Goal: Task Accomplishment & Management: Complete application form

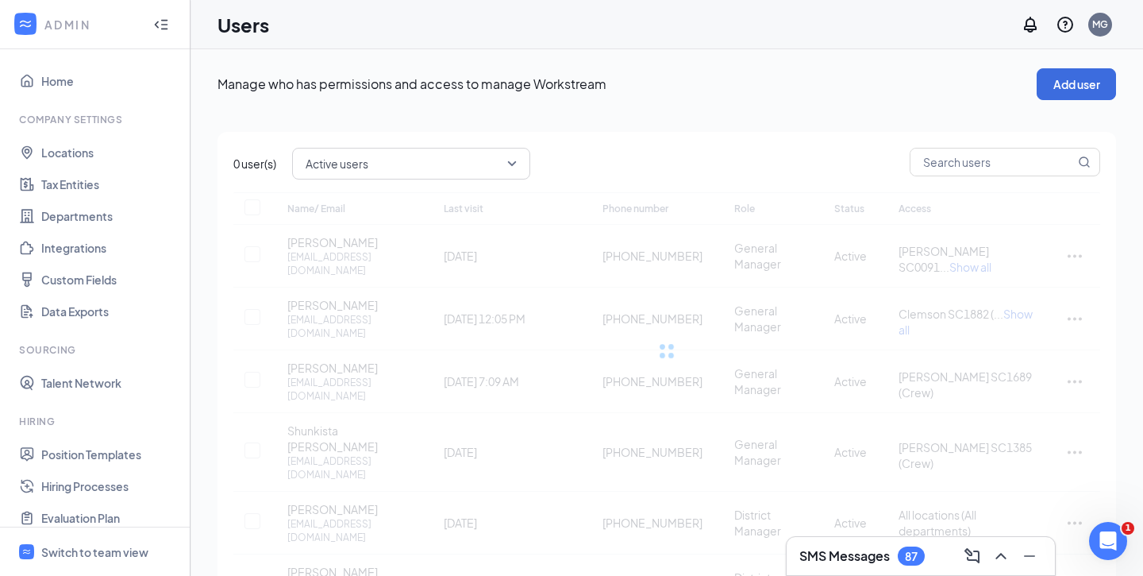
checkbox input "false"
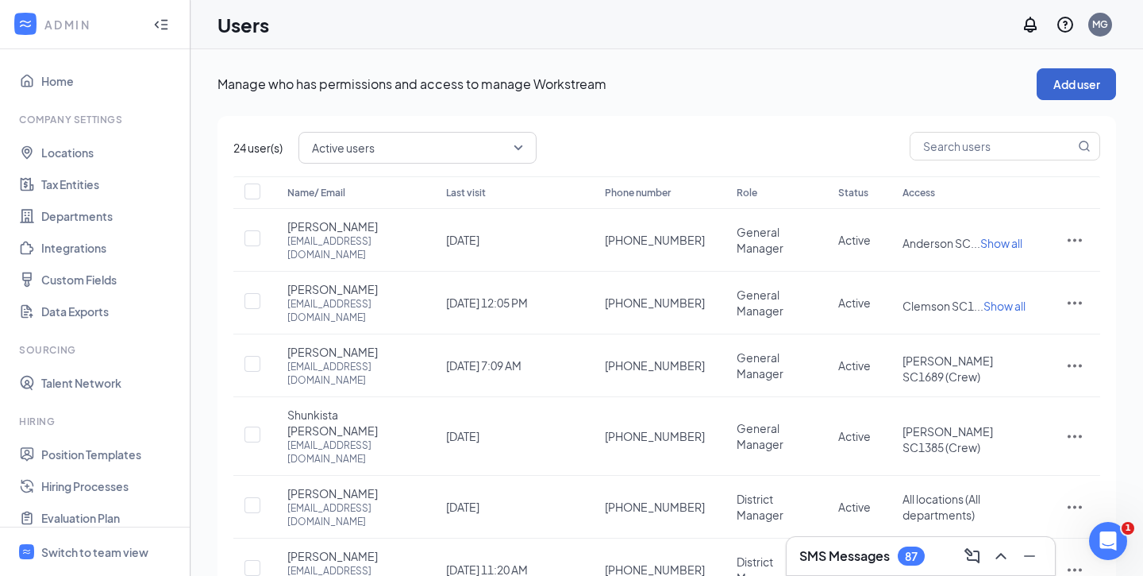
click at [1069, 89] on button "Add user" at bounding box center [1076, 84] width 79 height 32
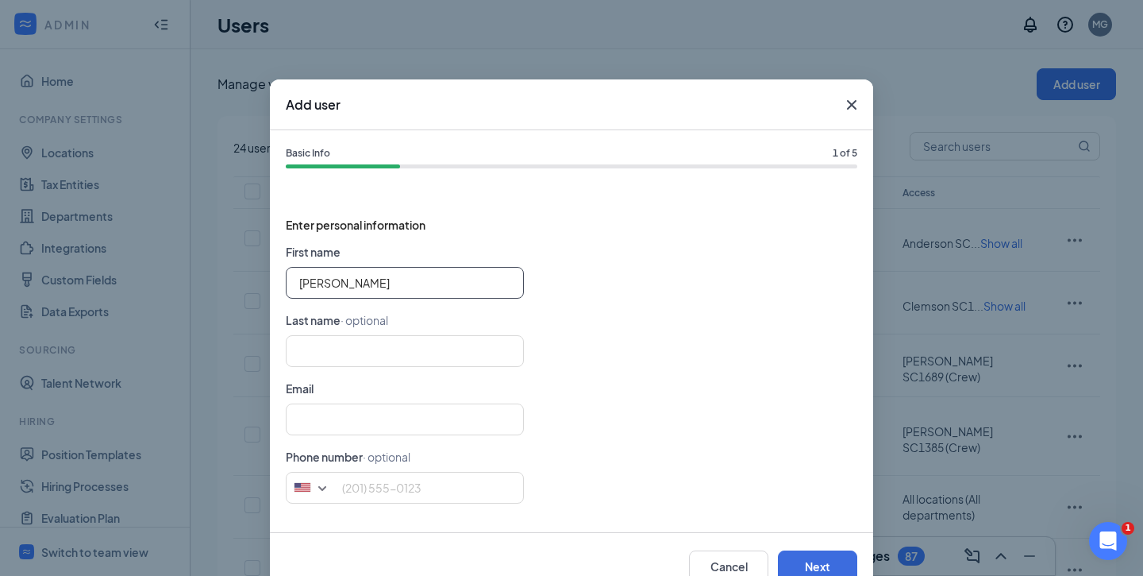
type input "[PERSON_NAME]"
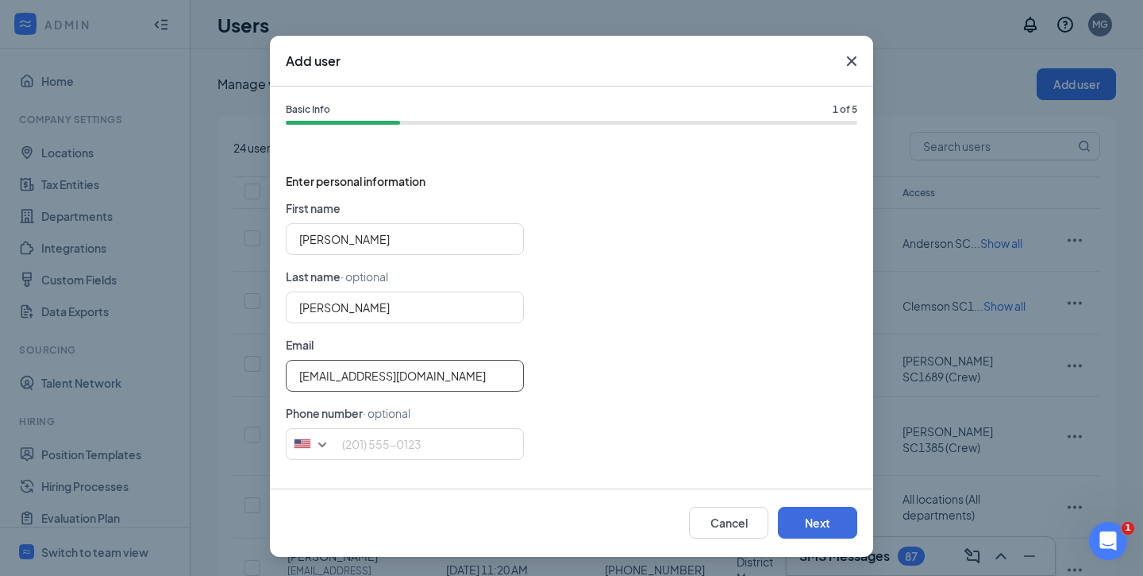
scroll to position [43, 0]
type input "[EMAIL_ADDRESS][DOMAIN_NAME]"
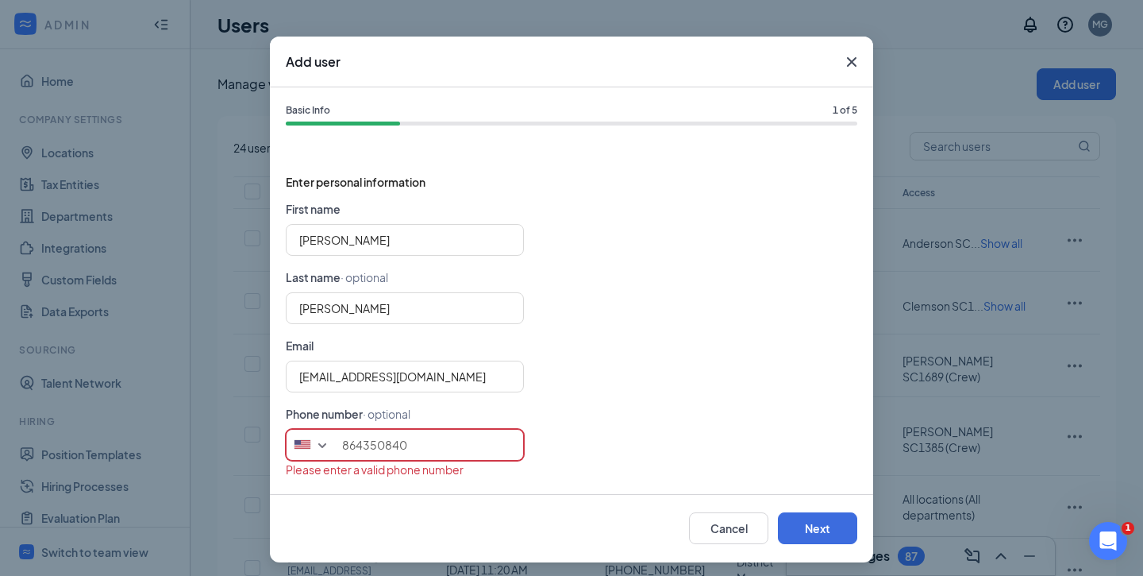
type input "8643508401"
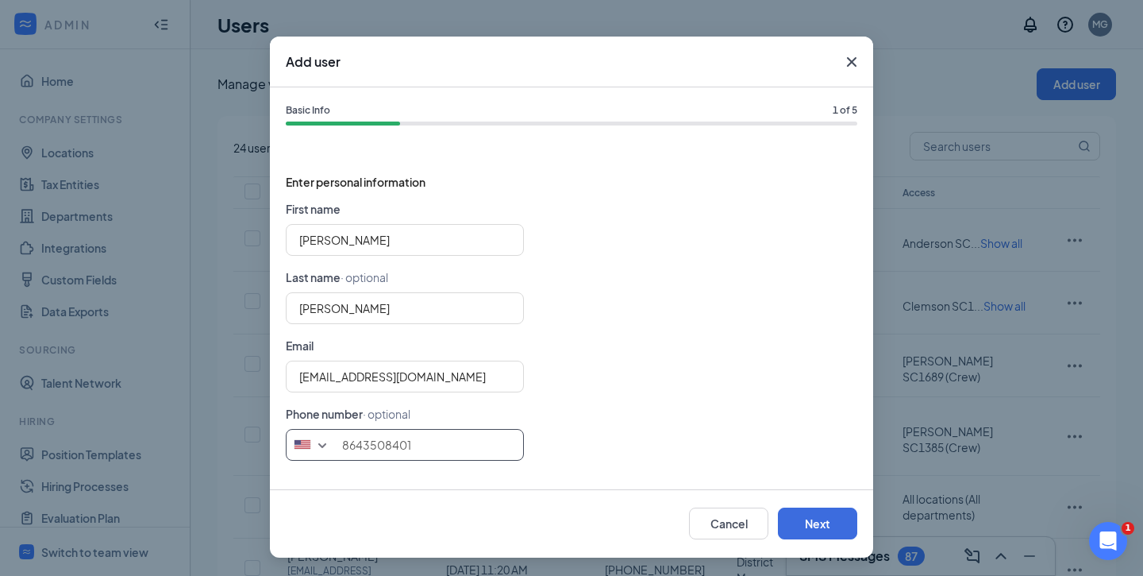
click at [364, 443] on input "8643508401" at bounding box center [405, 445] width 238 height 32
click at [382, 445] on input "8643508401" at bounding box center [405, 445] width 238 height 32
click at [417, 445] on input "8643508401" at bounding box center [405, 445] width 238 height 32
click at [791, 518] on button "Next" at bounding box center [817, 523] width 79 height 32
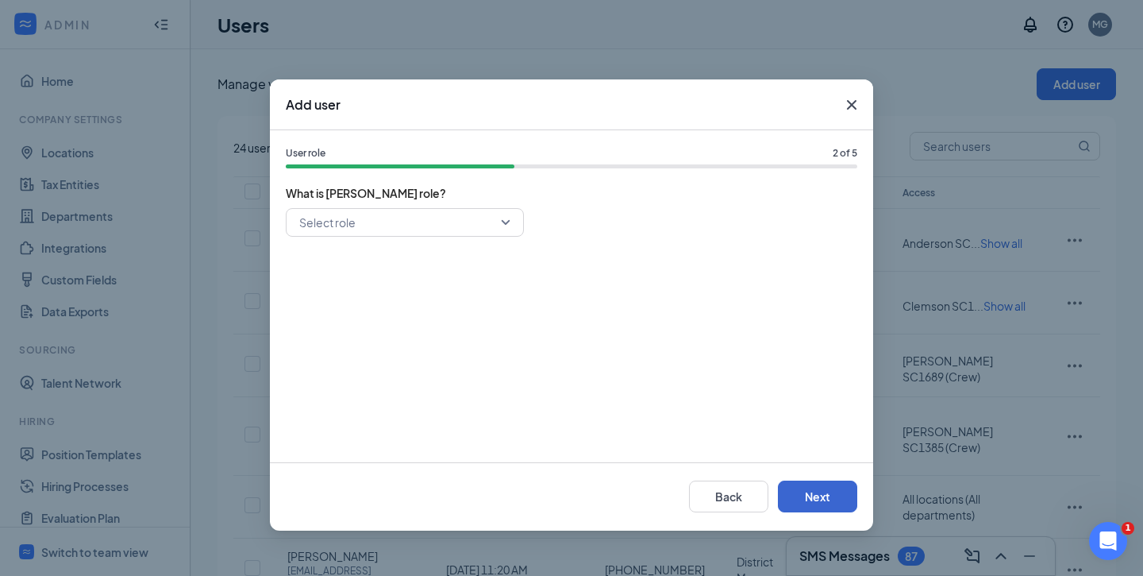
scroll to position [0, 0]
click at [432, 229] on input "search" at bounding box center [399, 222] width 208 height 27
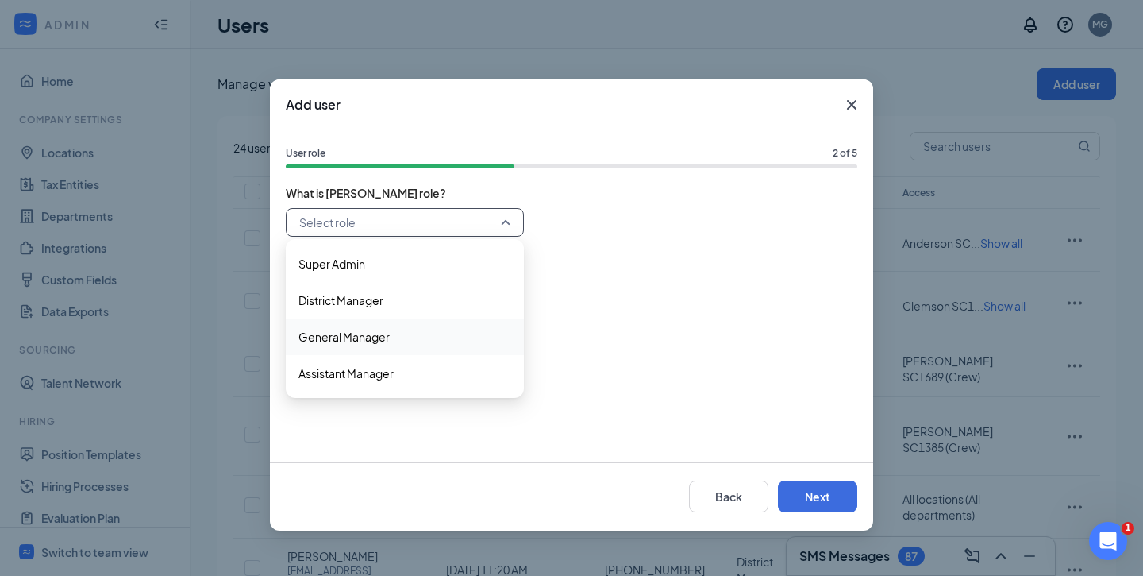
click at [395, 333] on span "General Manager" at bounding box center [404, 336] width 213 height 17
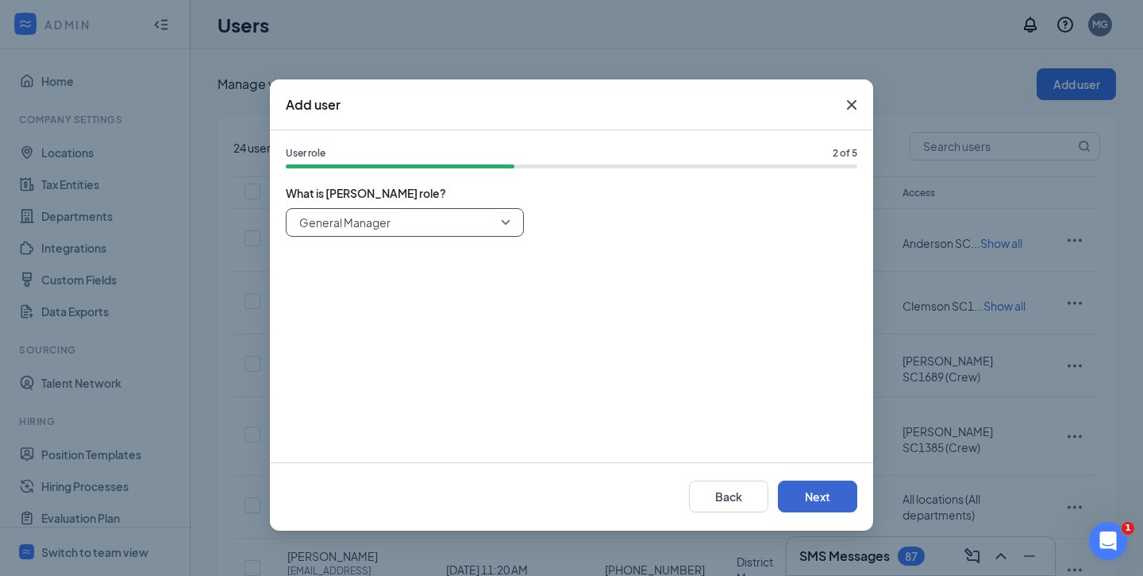
click at [790, 493] on button "Next" at bounding box center [817, 496] width 79 height 32
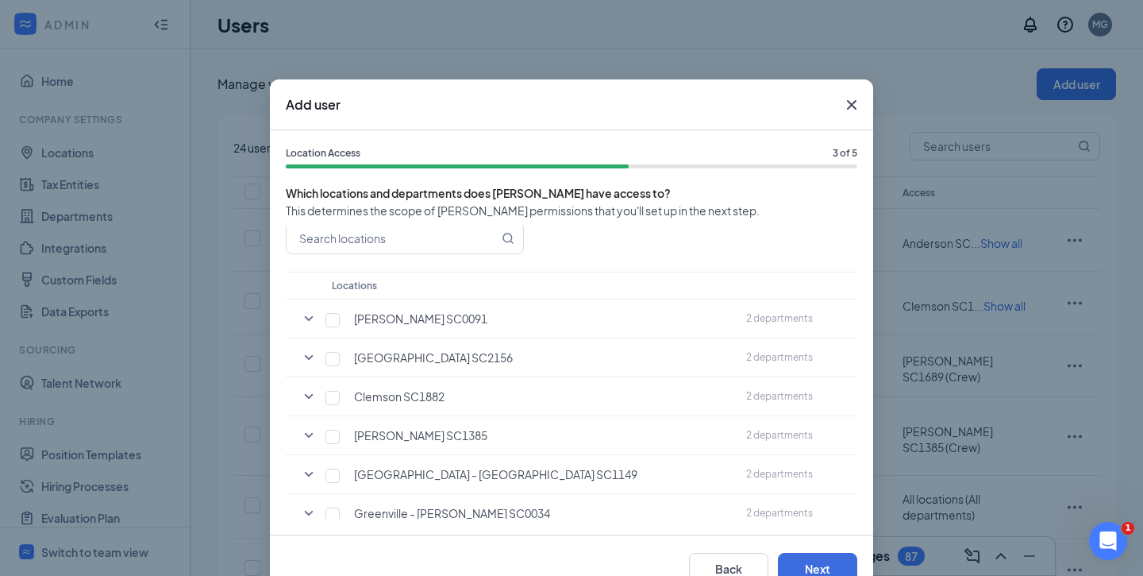
scroll to position [44, 0]
click at [313, 356] on icon "SmallChevronDown" at bounding box center [308, 356] width 19 height 19
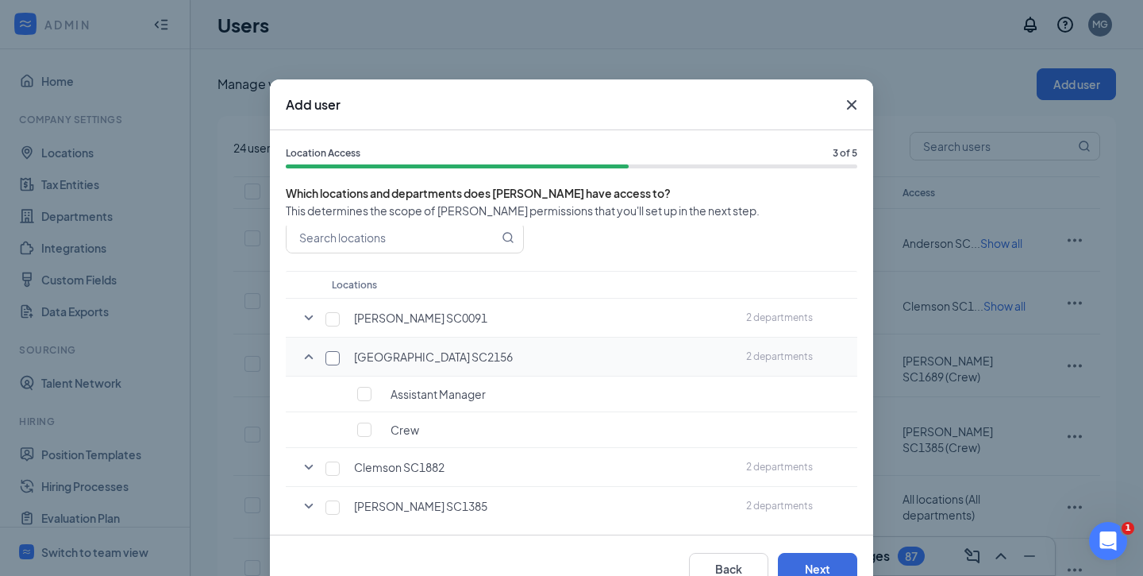
click at [332, 361] on input "checkbox" at bounding box center [332, 358] width 14 height 14
checkbox input "true"
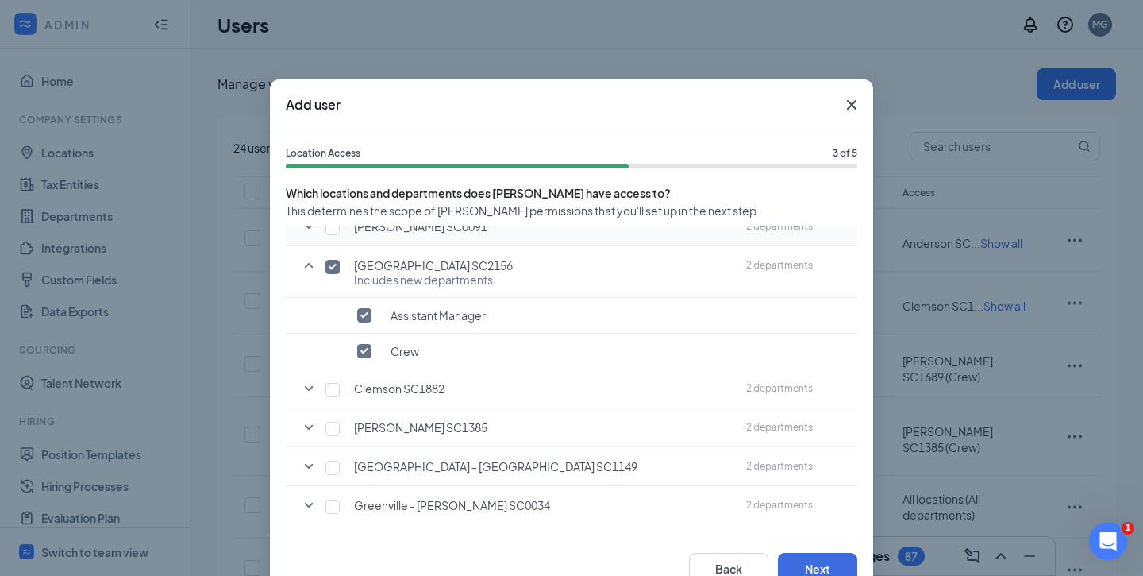
scroll to position [137, 0]
click at [360, 309] on input "checkbox" at bounding box center [364, 313] width 14 height 14
checkbox input "false"
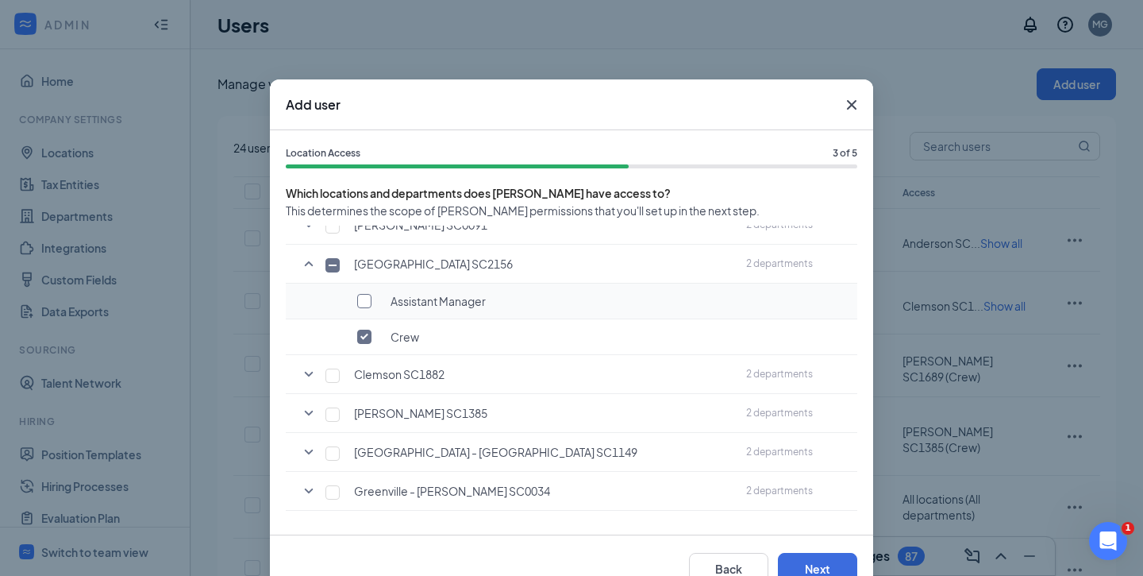
checkbox input "false"
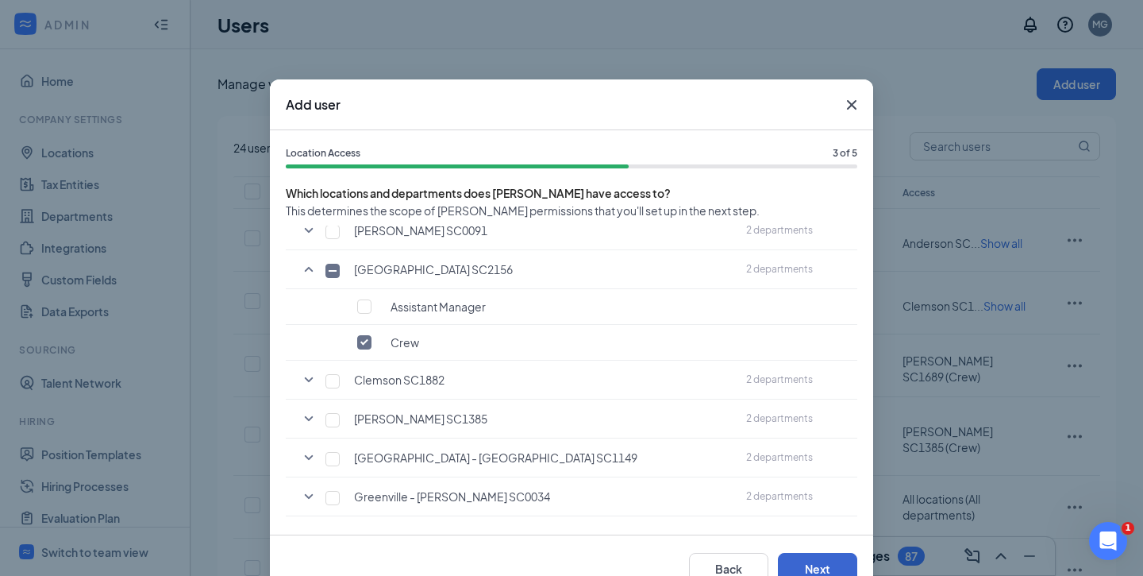
click at [822, 567] on button "Next" at bounding box center [817, 568] width 79 height 32
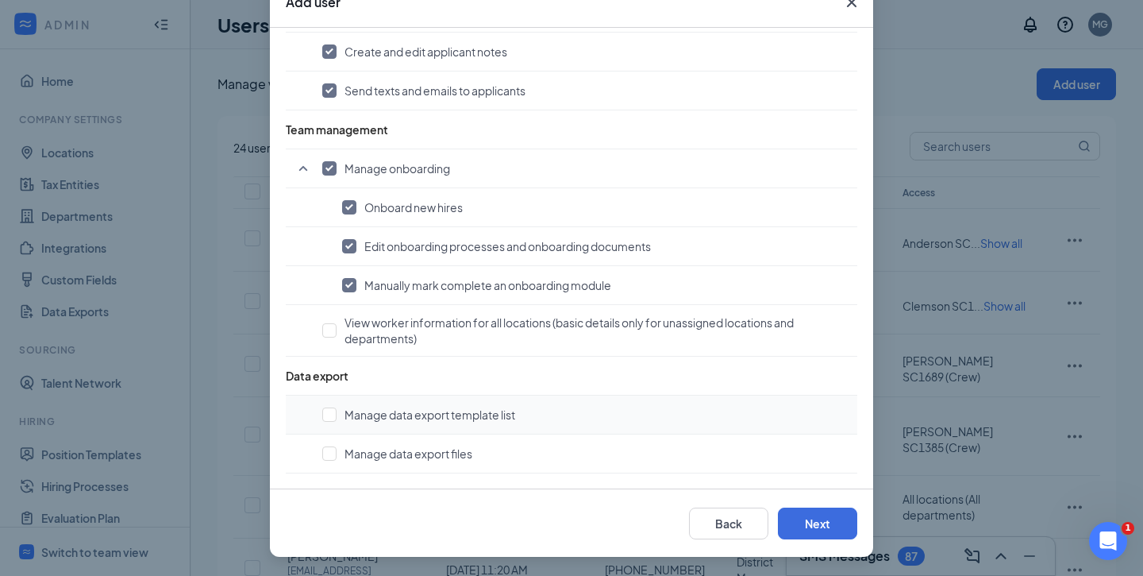
scroll to position [102, 0]
click at [824, 518] on button "Next" at bounding box center [817, 523] width 79 height 32
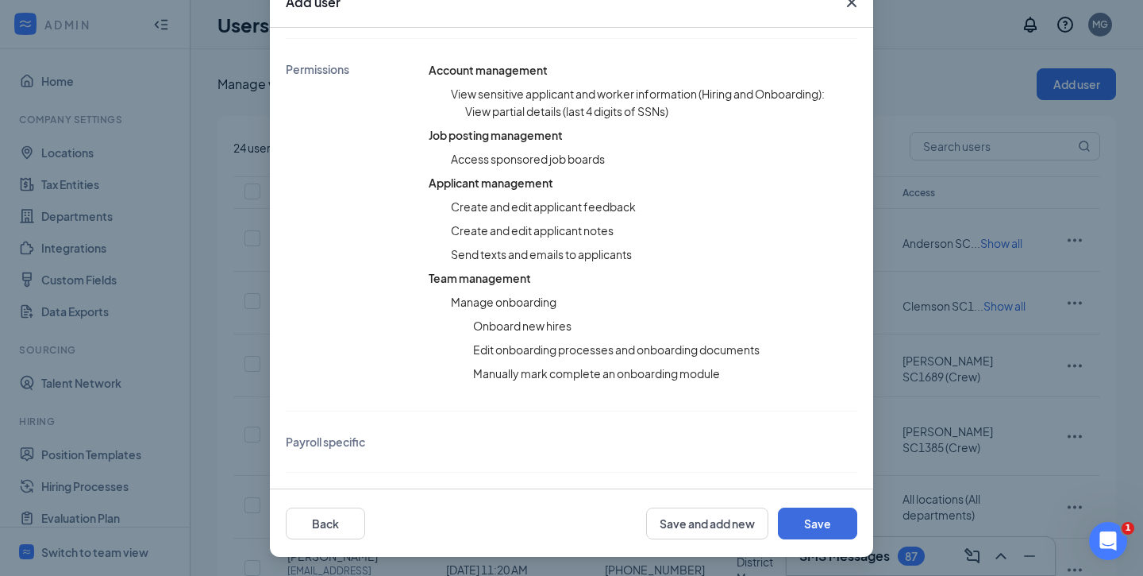
scroll to position [392, 0]
click at [817, 530] on button "Save" at bounding box center [817, 523] width 79 height 32
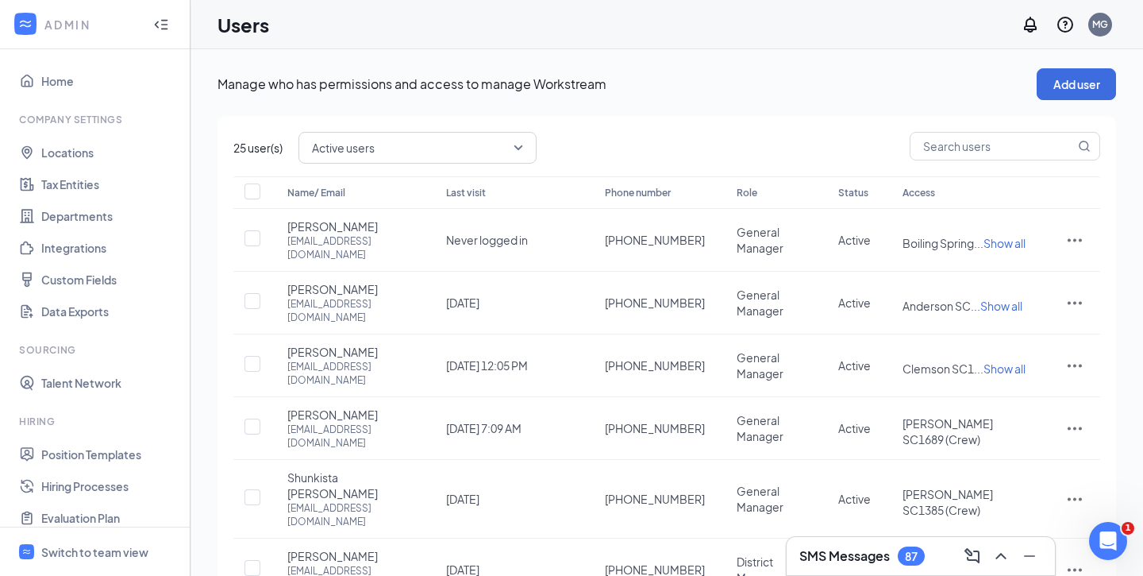
scroll to position [0, 0]
